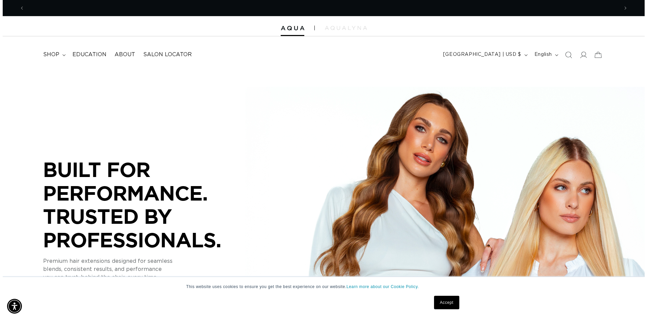
scroll to position [0, 1188]
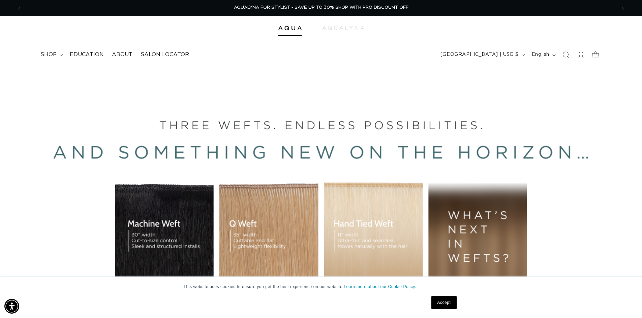
click at [596, 56] on icon at bounding box center [595, 55] width 16 height 16
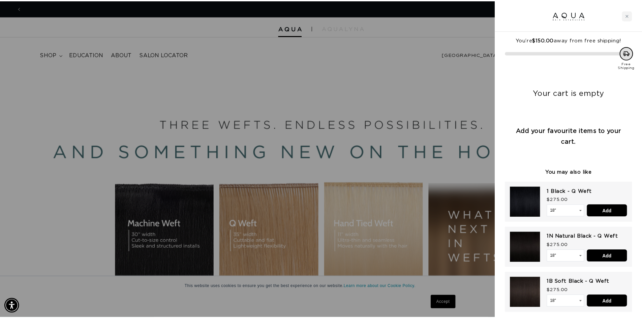
scroll to position [0, 0]
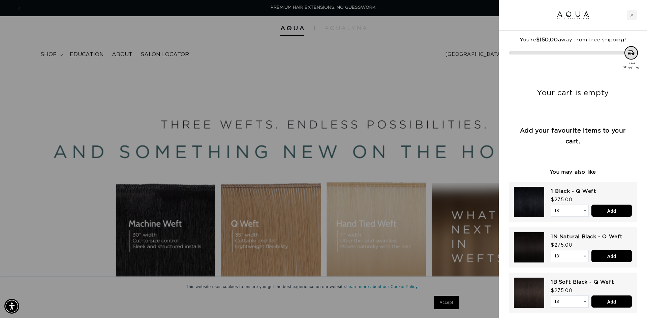
click at [433, 69] on div at bounding box center [323, 159] width 647 height 318
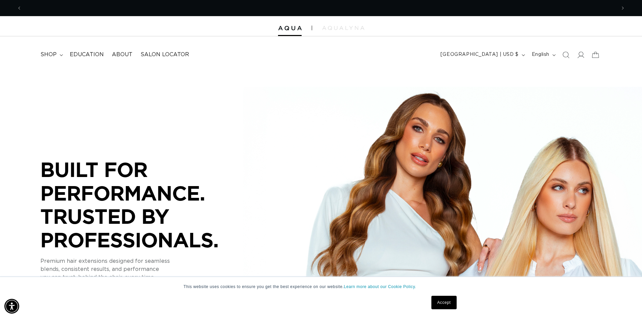
scroll to position [0, 1188]
click at [448, 306] on link "Accept" at bounding box center [443, 302] width 25 height 13
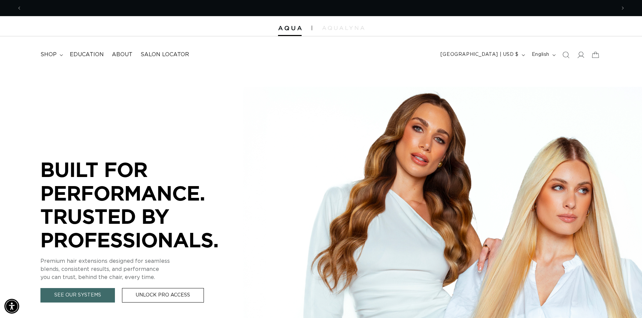
scroll to position [0, 0]
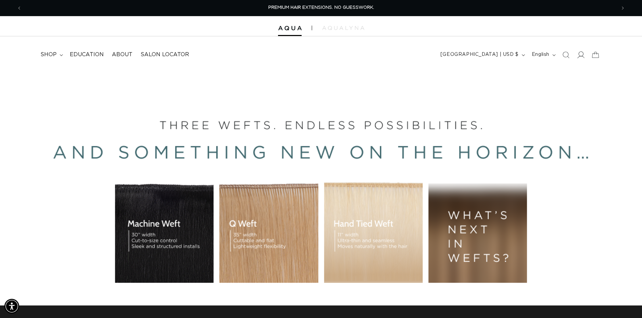
click at [581, 56] on icon at bounding box center [580, 55] width 7 height 7
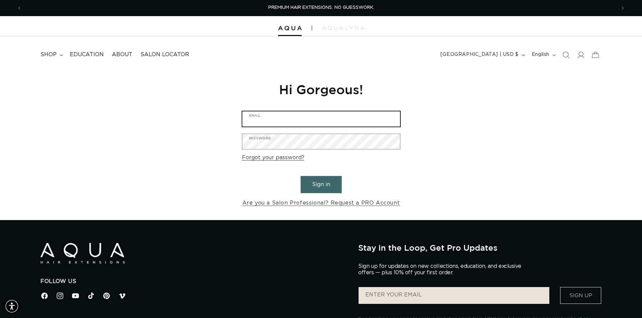
click at [270, 118] on input "Email" at bounding box center [321, 119] width 158 height 15
